Goal: Understand process/instructions: Learn how to perform a task or action

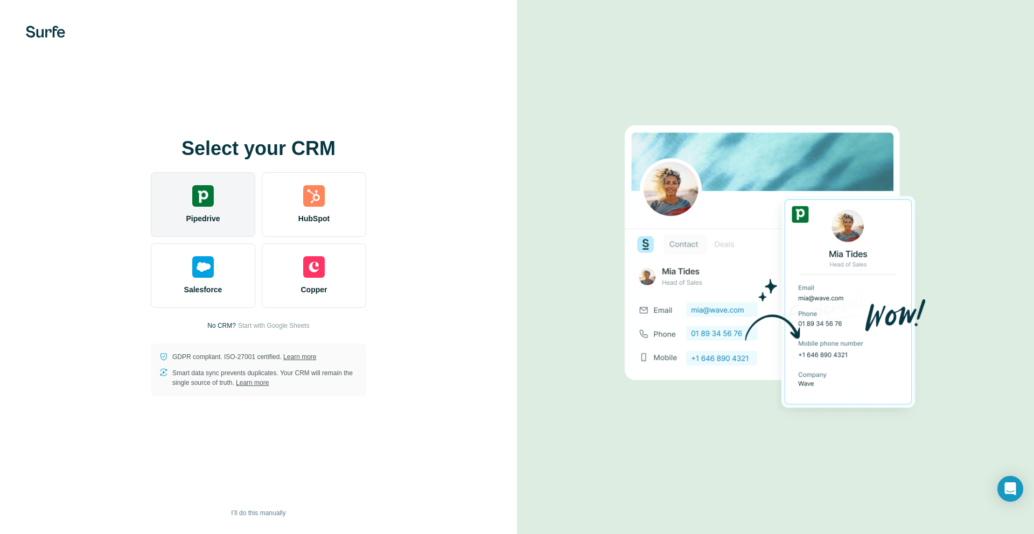
click at [186, 206] on div "Pipedrive" at bounding box center [203, 204] width 105 height 65
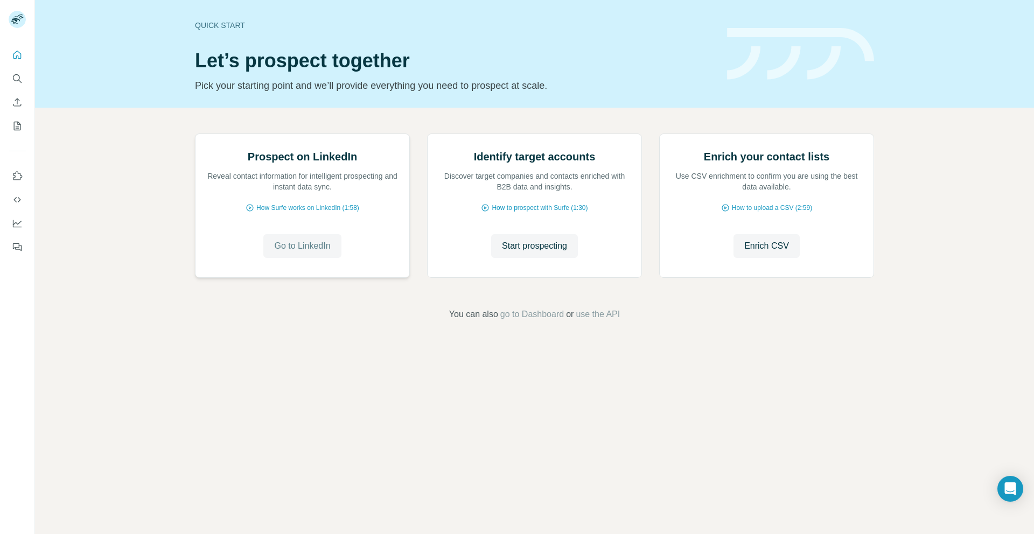
click at [318, 253] on span "Go to LinkedIn" at bounding box center [302, 246] width 56 height 13
click at [19, 54] on icon "Quick start" at bounding box center [17, 55] width 11 height 11
click at [18, 62] on button "Quick start" at bounding box center [17, 54] width 17 height 19
click at [13, 56] on icon "Quick start" at bounding box center [17, 55] width 8 height 8
click at [19, 127] on icon "My lists" at bounding box center [17, 126] width 11 height 11
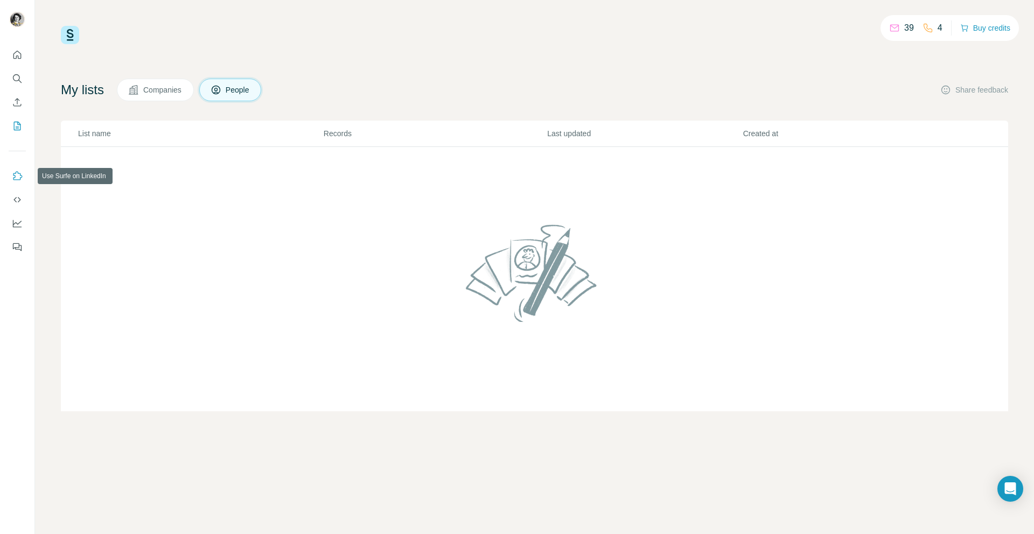
click at [19, 177] on icon "Use Surfe on LinkedIn" at bounding box center [17, 176] width 11 height 11
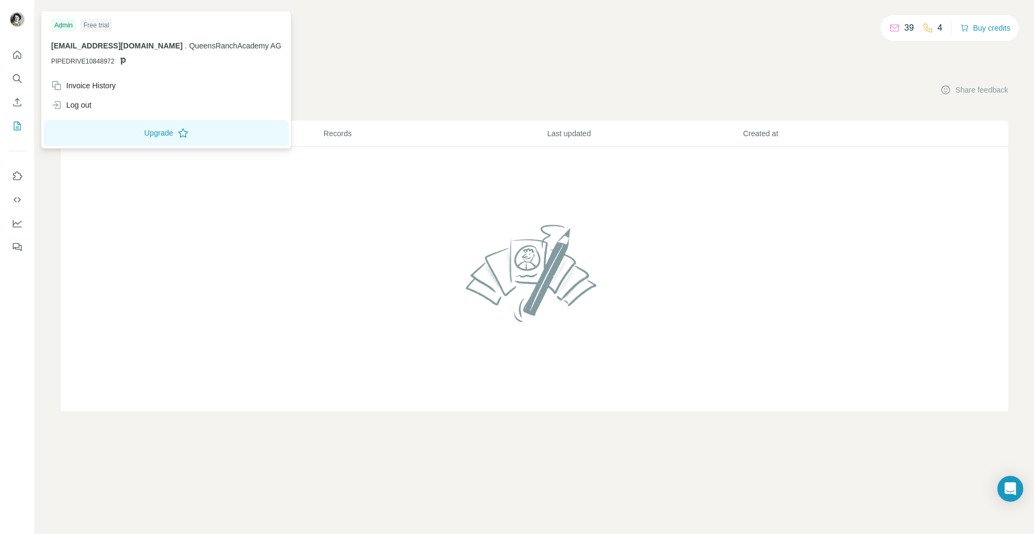
click at [19, 19] on img at bounding box center [17, 19] width 17 height 17
click at [894, 31] on icon at bounding box center [894, 28] width 11 height 11
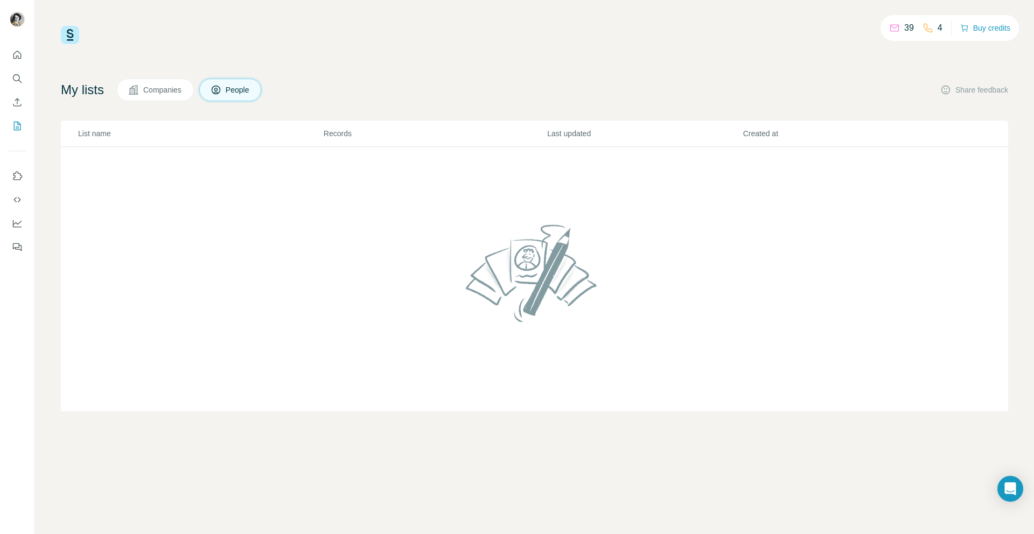
click at [71, 35] on img at bounding box center [70, 35] width 18 height 18
click at [20, 56] on icon "Quick start" at bounding box center [17, 55] width 11 height 11
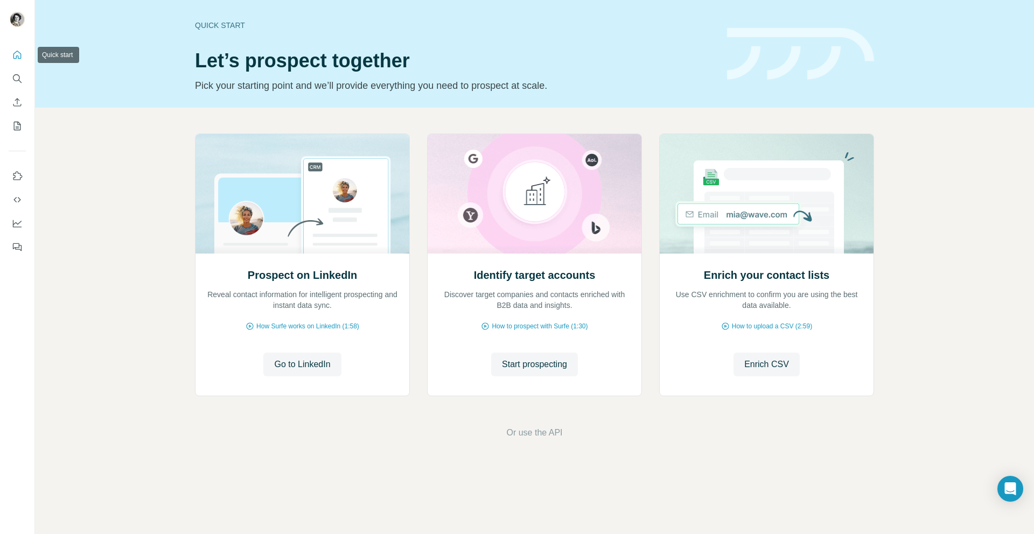
click at [20, 56] on icon "Quick start" at bounding box center [17, 55] width 11 height 11
